Goal: Task Accomplishment & Management: Manage account settings

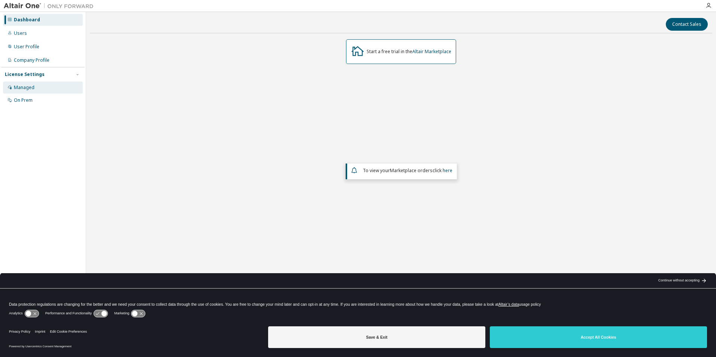
click at [27, 83] on div "Managed" at bounding box center [43, 88] width 80 height 12
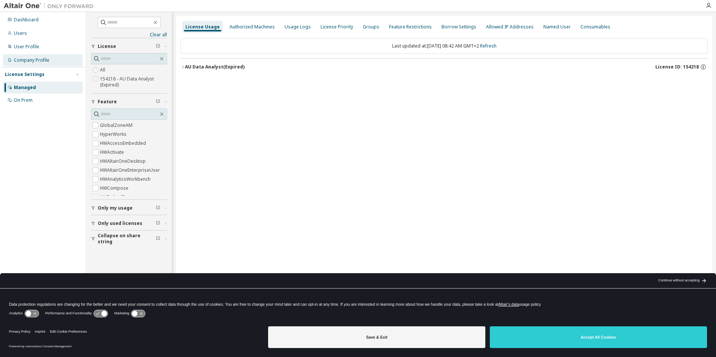
click at [27, 61] on div "Company Profile" at bounding box center [32, 60] width 36 height 6
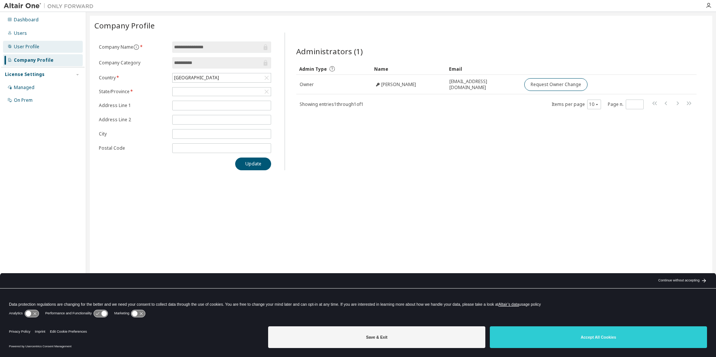
click at [33, 45] on div "User Profile" at bounding box center [26, 47] width 25 height 6
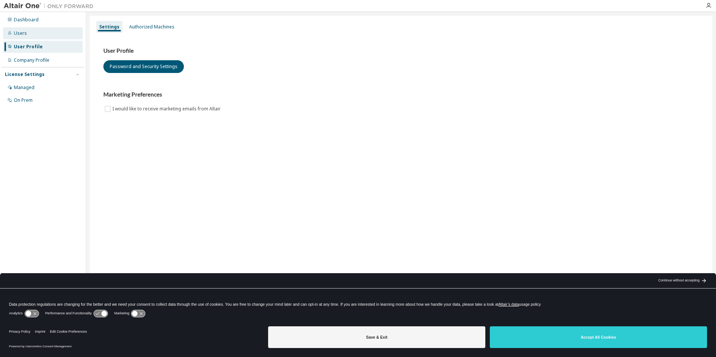
click at [28, 36] on div "Users" at bounding box center [43, 33] width 80 height 12
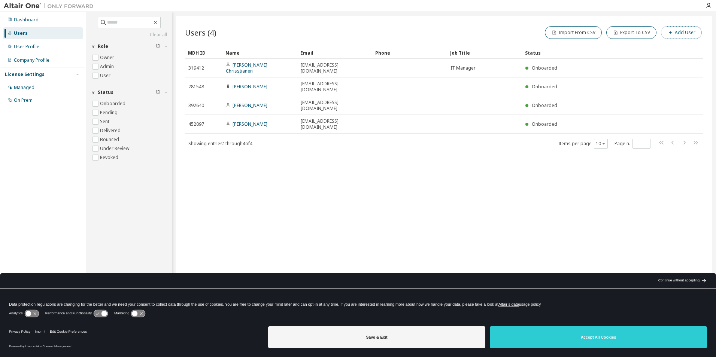
click at [682, 31] on button "Add User" at bounding box center [681, 32] width 41 height 13
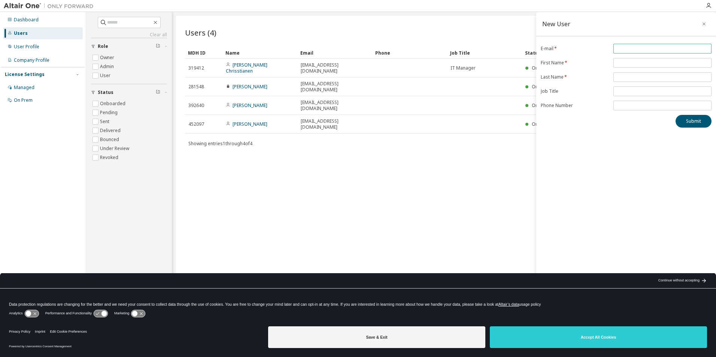
click at [637, 48] on input "email" at bounding box center [662, 49] width 94 height 6
click at [459, 223] on div "Users (4) Import From CSV Export To CSV Add User Clear Load Save Save As Field …" at bounding box center [444, 174] width 536 height 316
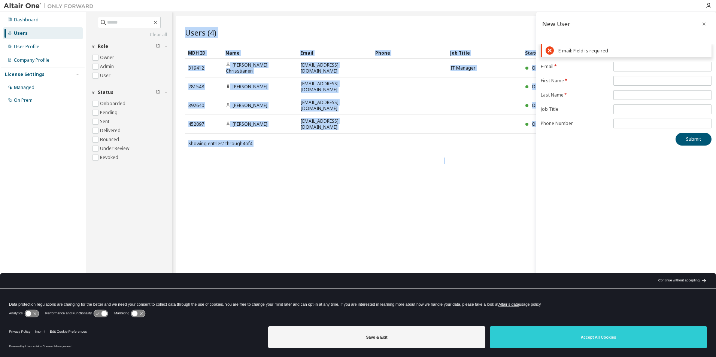
click at [459, 224] on div "Users (4) Import From CSV Export To CSV Add User Clear Load Save Save As Field …" at bounding box center [444, 174] width 536 height 316
click at [704, 25] on icon "button" at bounding box center [703, 24] width 5 height 6
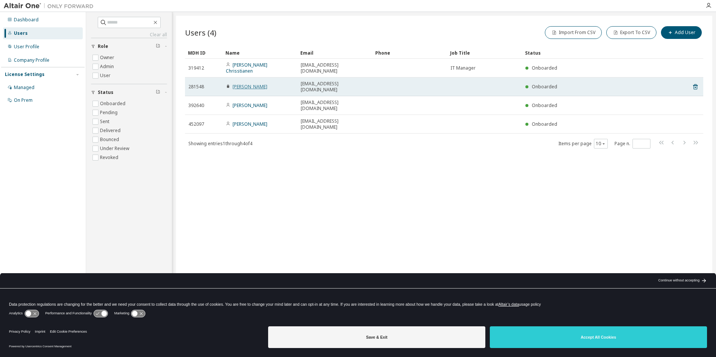
click at [240, 83] on link "[PERSON_NAME]" at bounding box center [250, 86] width 35 height 6
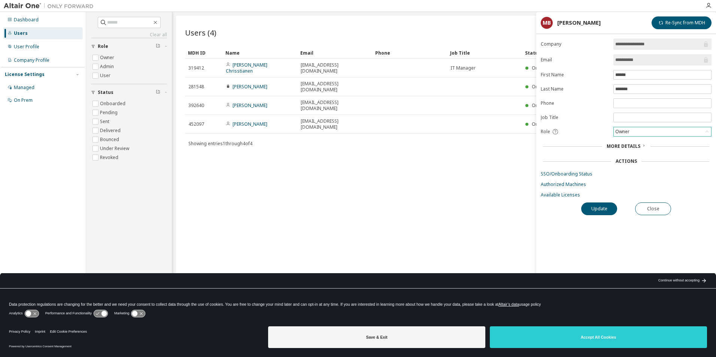
click at [708, 133] on icon at bounding box center [706, 131] width 7 height 7
click at [708, 132] on icon at bounding box center [706, 131] width 7 height 7
click at [562, 192] on link "Available Licenses" at bounding box center [626, 195] width 171 height 6
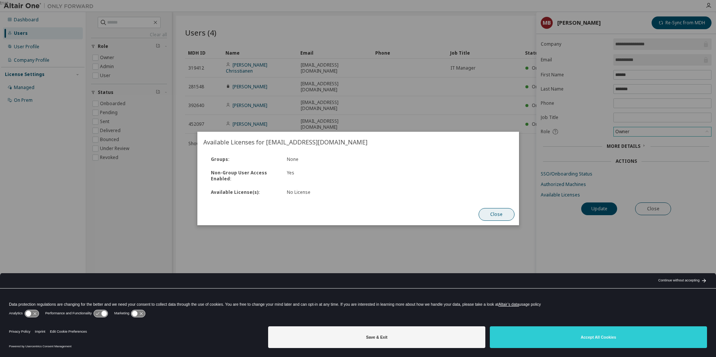
click at [495, 212] on button "Close" at bounding box center [496, 214] width 36 height 13
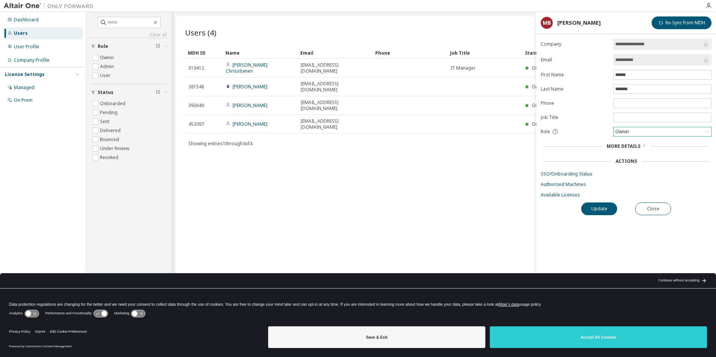
click at [227, 175] on div "Users (4) Import From CSV Export To CSV Add User Clear Load Save Save As Field …" at bounding box center [444, 174] width 536 height 316
click at [33, 101] on div "On Prem" at bounding box center [43, 100] width 80 height 12
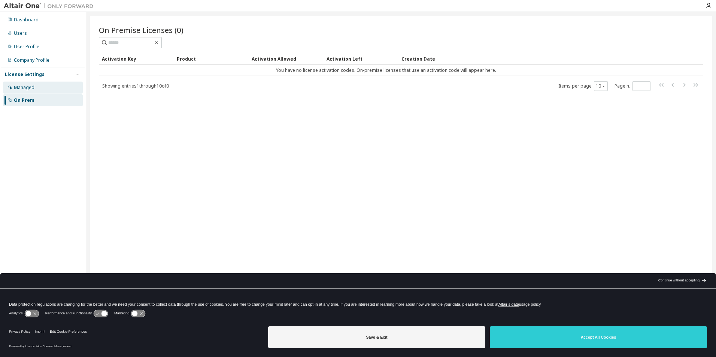
click at [37, 88] on div "Managed" at bounding box center [43, 88] width 80 height 12
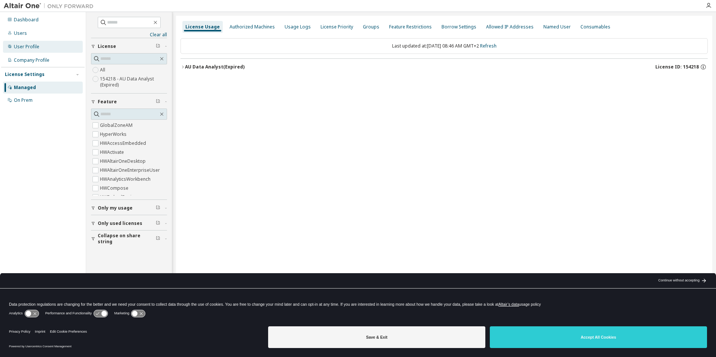
click at [36, 46] on div "User Profile" at bounding box center [26, 47] width 25 height 6
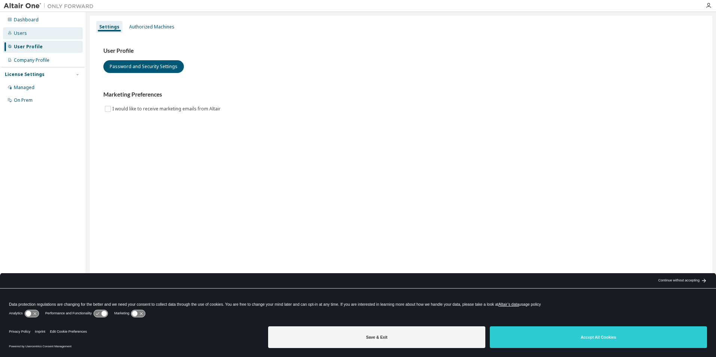
click at [32, 32] on div "Users" at bounding box center [43, 33] width 80 height 12
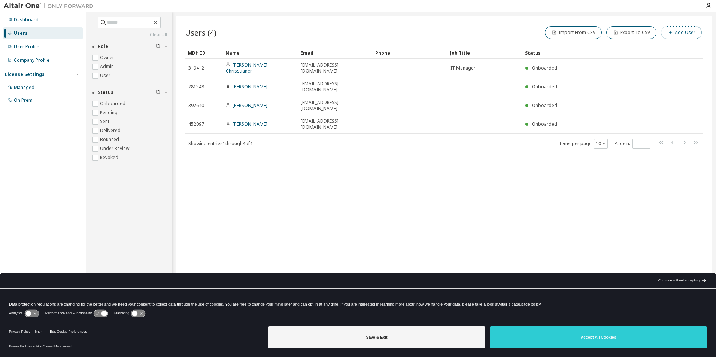
click at [687, 29] on button "Add User" at bounding box center [681, 32] width 41 height 13
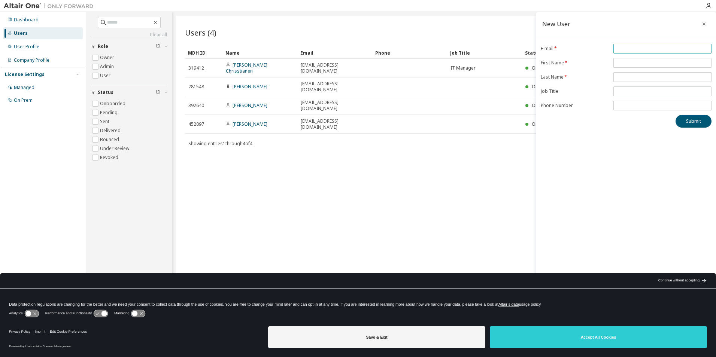
click at [632, 48] on input "email" at bounding box center [662, 49] width 94 height 6
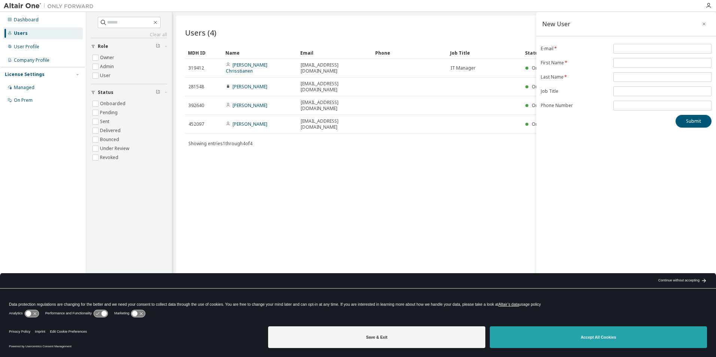
click at [631, 333] on button "Accept All Cookies" at bounding box center [598, 337] width 217 height 22
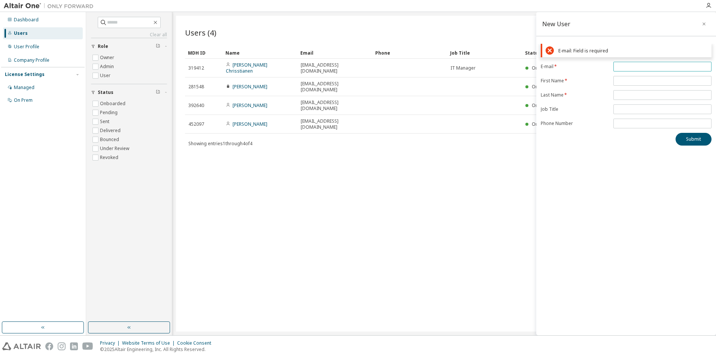
click at [624, 62] on span at bounding box center [662, 67] width 98 height 10
click at [624, 67] on input "email" at bounding box center [662, 67] width 94 height 6
type input "**********"
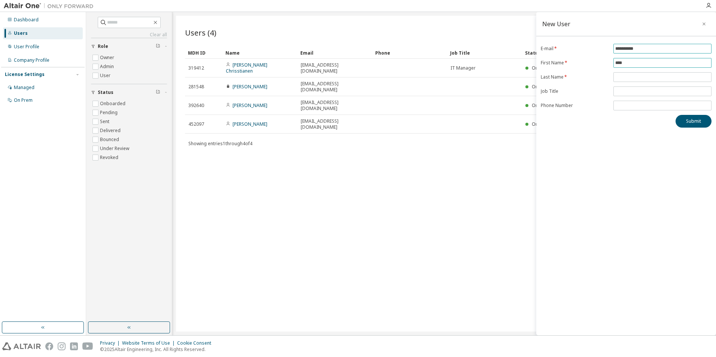
type input "****"
type input "******"
click at [696, 119] on button "Submit" at bounding box center [693, 121] width 36 height 13
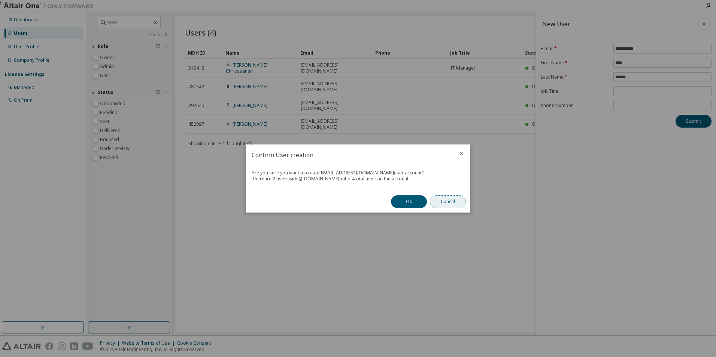
click at [451, 202] on button "Cancel" at bounding box center [448, 201] width 36 height 13
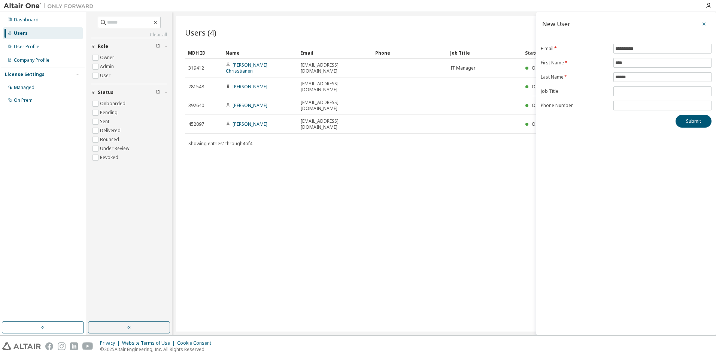
click at [704, 21] on icon "button" at bounding box center [703, 24] width 5 height 6
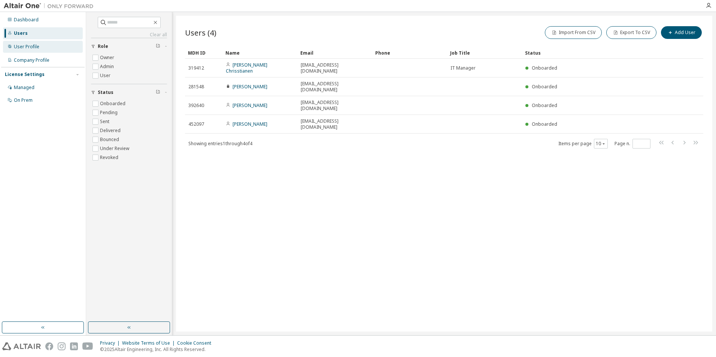
click at [39, 45] on div "User Profile" at bounding box center [43, 47] width 80 height 12
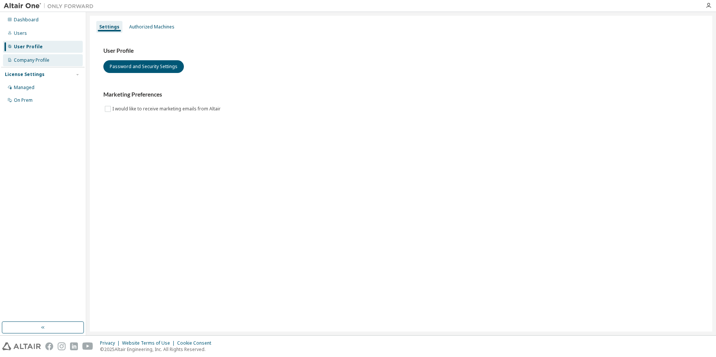
click at [45, 58] on div "Company Profile" at bounding box center [32, 60] width 36 height 6
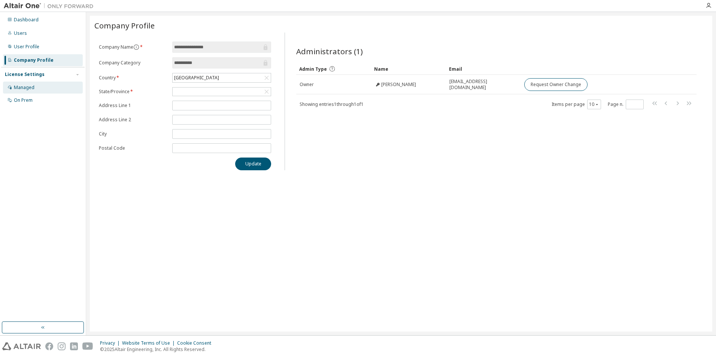
click at [44, 88] on div "Managed" at bounding box center [43, 88] width 80 height 12
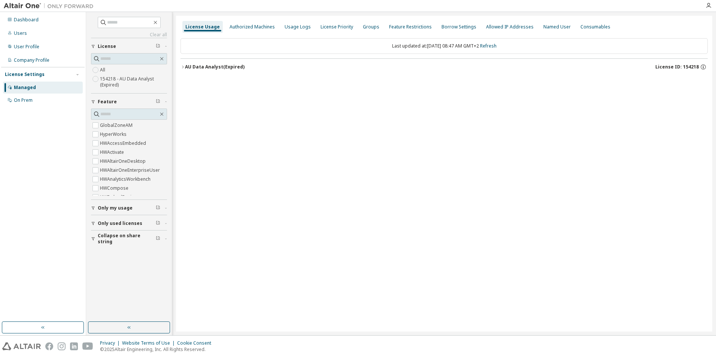
click at [183, 65] on icon "button" at bounding box center [182, 67] width 4 height 4
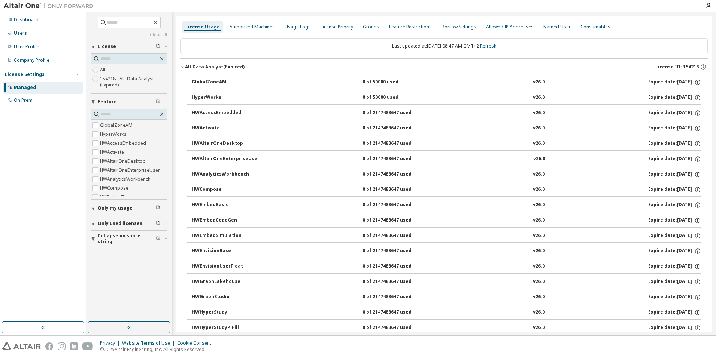
click at [182, 65] on icon "button" at bounding box center [182, 67] width 4 height 4
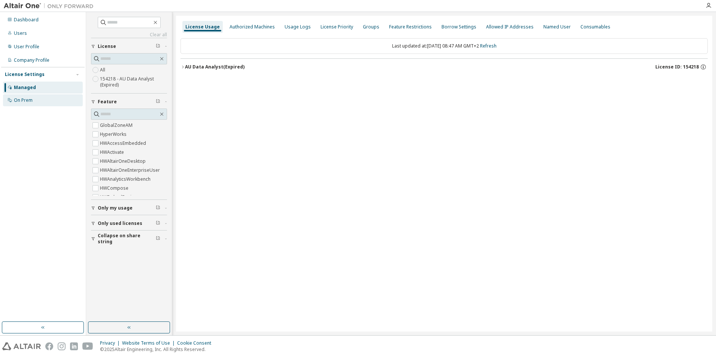
click at [21, 105] on div "On Prem" at bounding box center [43, 100] width 80 height 12
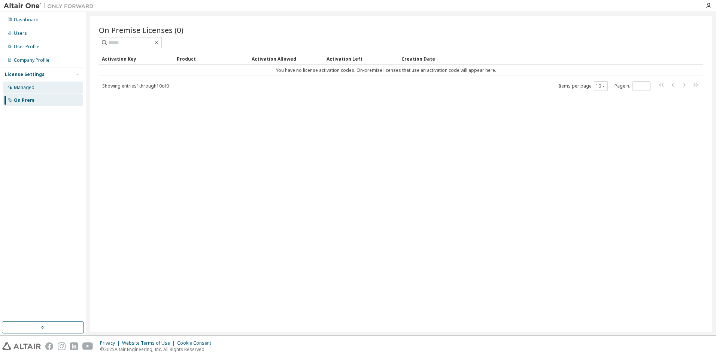
drag, startPoint x: 21, startPoint y: 104, endPoint x: 14, endPoint y: 90, distance: 16.2
click at [14, 90] on div "Managed" at bounding box center [24, 88] width 21 height 6
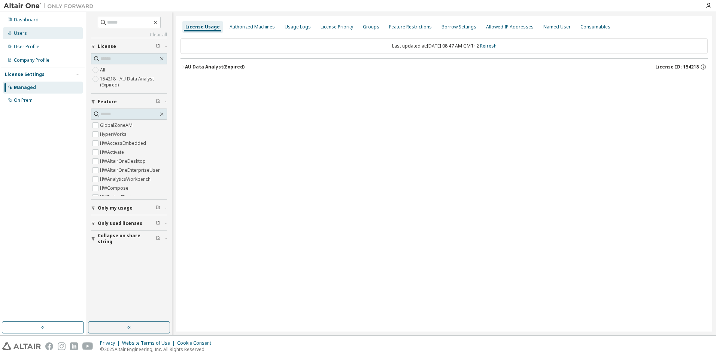
click at [31, 30] on div "Users" at bounding box center [43, 33] width 80 height 12
